Goal: Information Seeking & Learning: Find specific fact

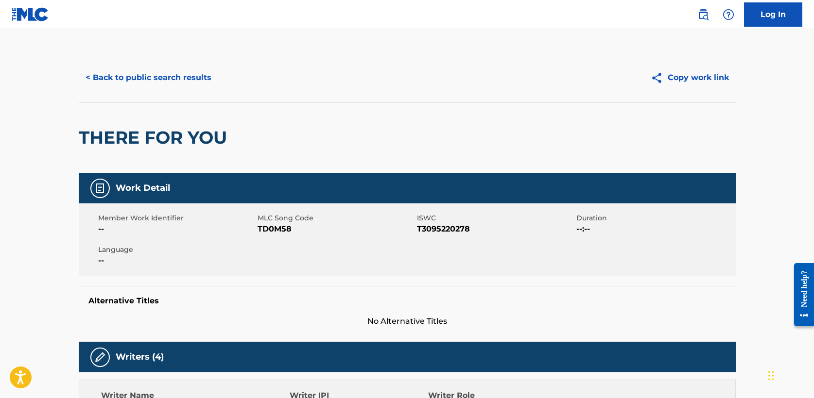
click at [176, 88] on button "< Back to public search results" at bounding box center [148, 78] width 139 height 24
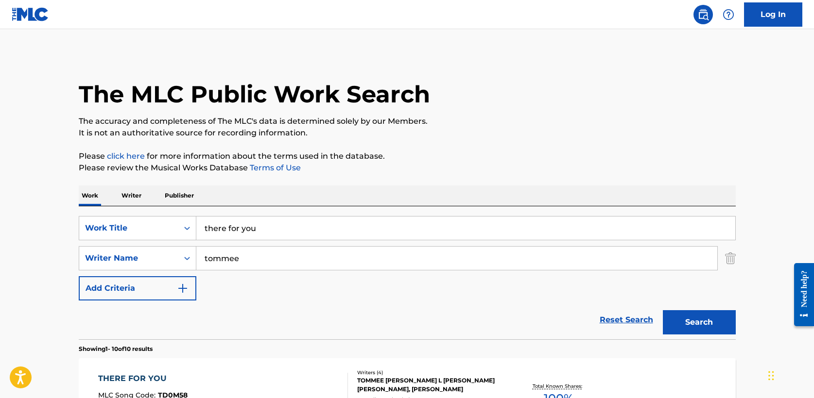
scroll to position [120, 0]
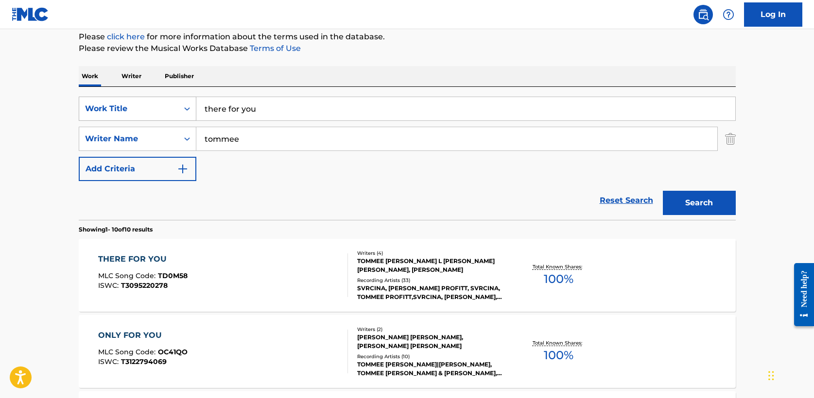
drag, startPoint x: 193, startPoint y: 109, endPoint x: 87, endPoint y: 107, distance: 105.9
click at [87, 107] on div "SearchWithCriteria5a2173f0-7a6b-48a5-aaeb-ae2f49c14e6e Work Title there for you" at bounding box center [407, 109] width 657 height 24
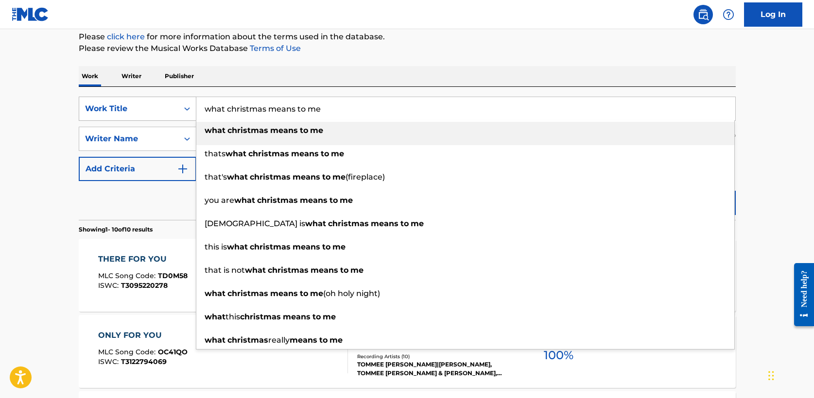
type input "what christmas means to me"
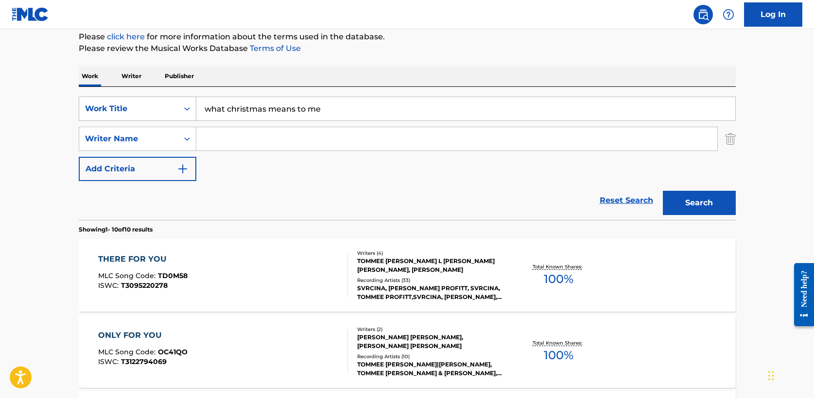
click at [663, 191] on button "Search" at bounding box center [699, 203] width 73 height 24
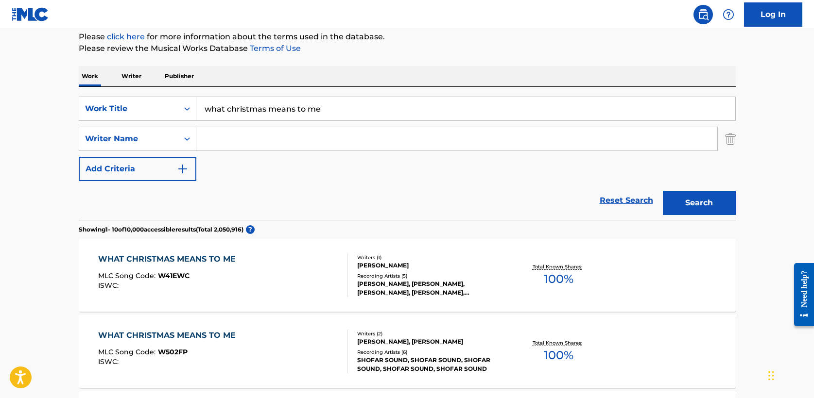
click at [189, 337] on div "WHAT CHRISTMAS MEANS TO ME" at bounding box center [169, 336] width 142 height 12
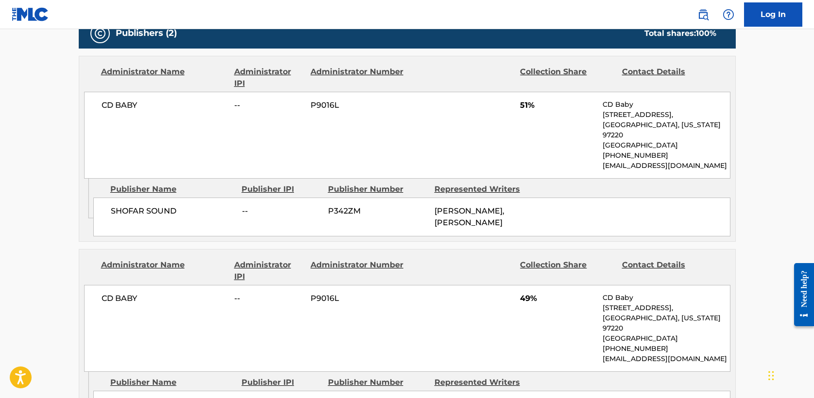
scroll to position [450, 0]
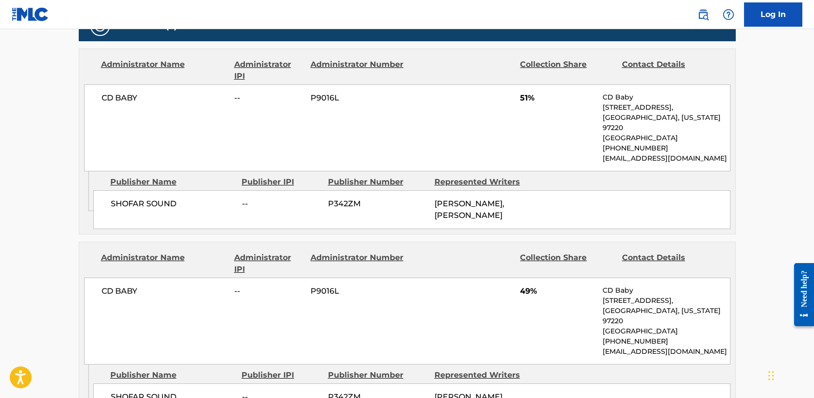
scroll to position [120, 0]
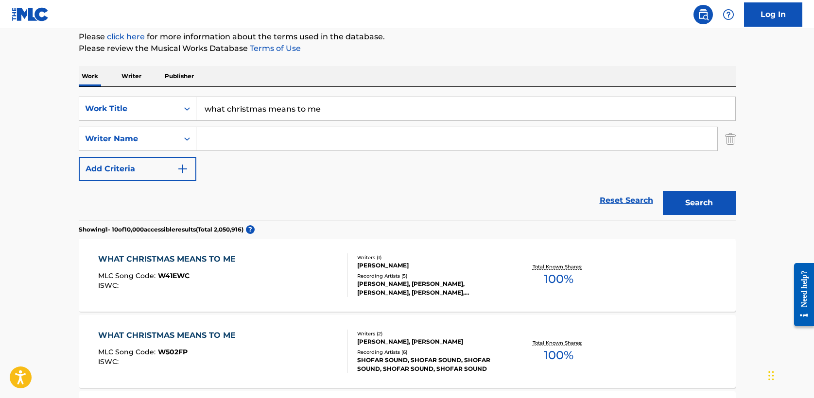
click at [233, 141] on input "Search Form" at bounding box center [456, 138] width 521 height 23
type input "gaye"
click at [663, 191] on button "Search" at bounding box center [699, 203] width 73 height 24
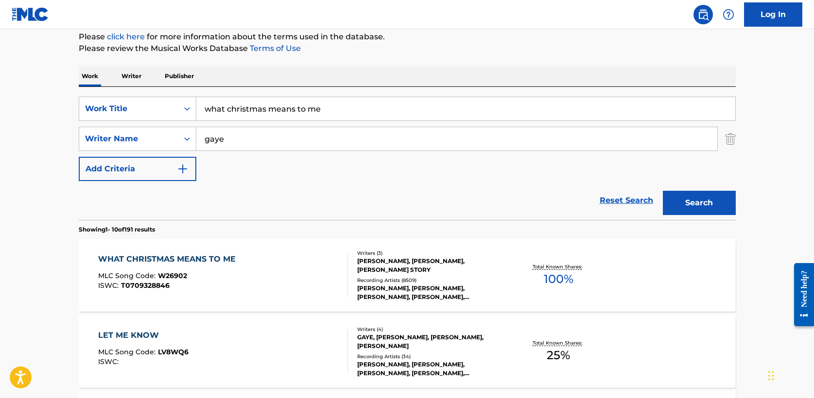
click at [223, 262] on div "WHAT CHRISTMAS MEANS TO ME" at bounding box center [169, 260] width 142 height 12
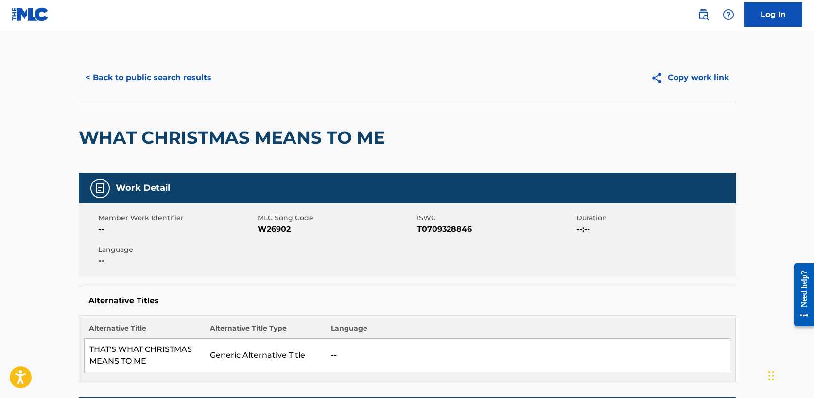
click at [179, 72] on button "< Back to public search results" at bounding box center [148, 78] width 139 height 24
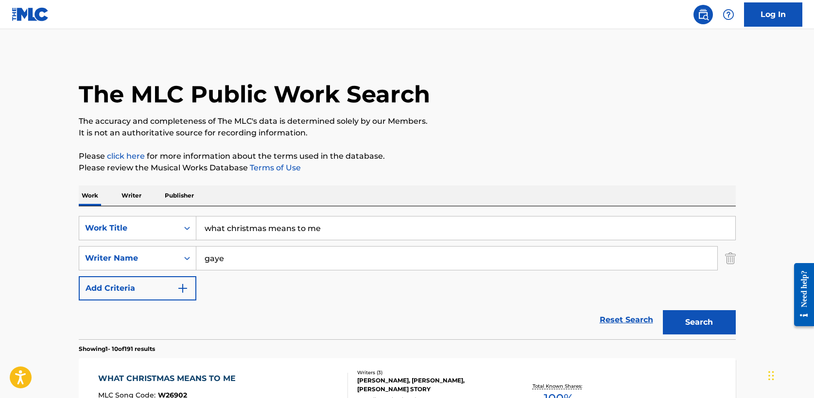
scroll to position [119, 0]
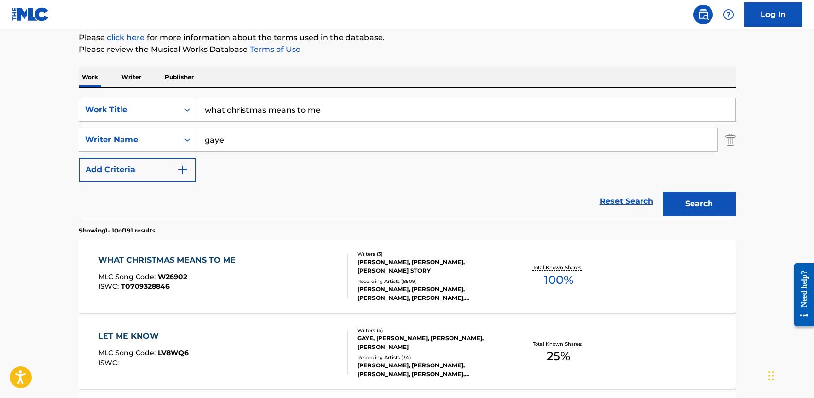
drag, startPoint x: 354, startPoint y: 104, endPoint x: 19, endPoint y: 101, distance: 334.3
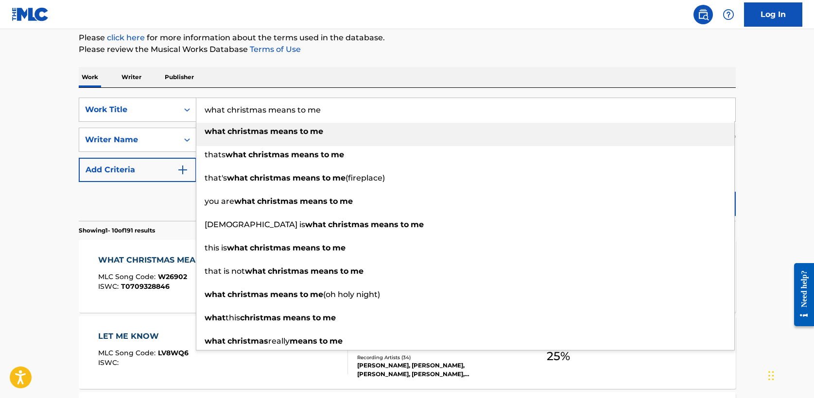
click at [318, 109] on input "what christmas means to me" at bounding box center [465, 109] width 539 height 23
drag, startPoint x: 326, startPoint y: 110, endPoint x: 182, endPoint y: 109, distance: 143.8
click at [182, 109] on div "SearchWithCriteria5a2173f0-7a6b-48a5-aaeb-ae2f49c14e6e Work Title what christma…" at bounding box center [407, 110] width 657 height 24
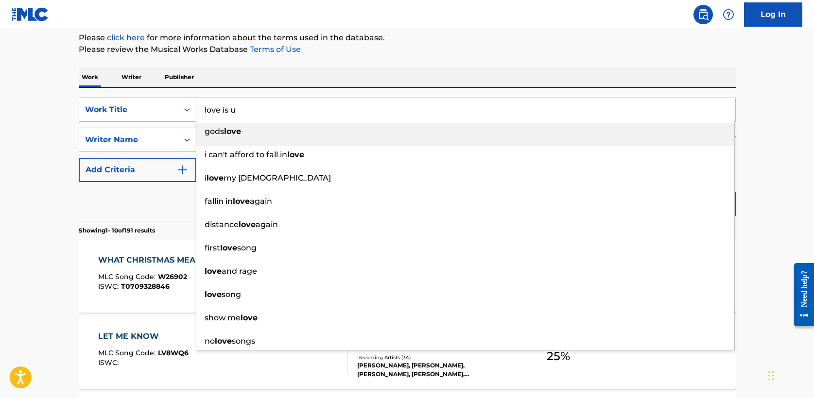
type input "love is u"
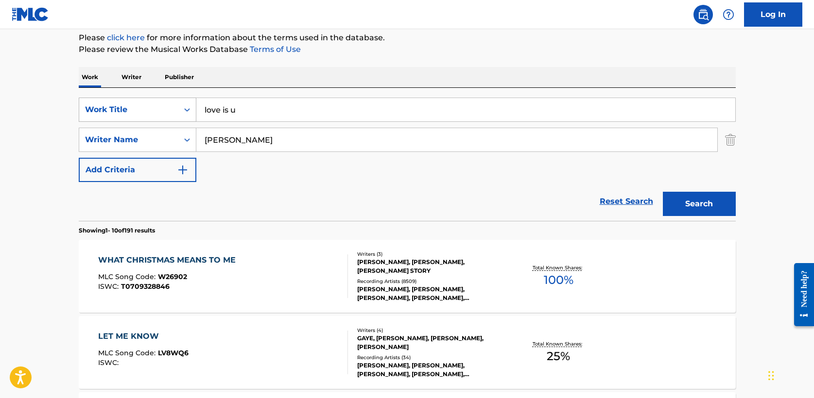
type input "[PERSON_NAME]"
click at [663, 192] on button "Search" at bounding box center [699, 204] width 73 height 24
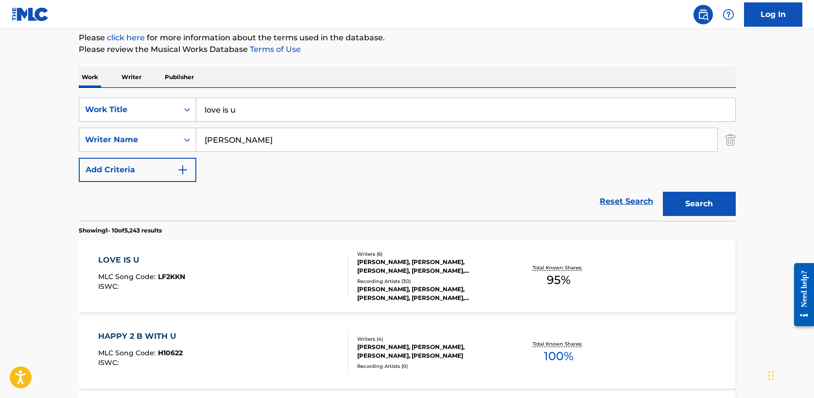
click at [122, 261] on div "LOVE IS U" at bounding box center [141, 261] width 87 height 12
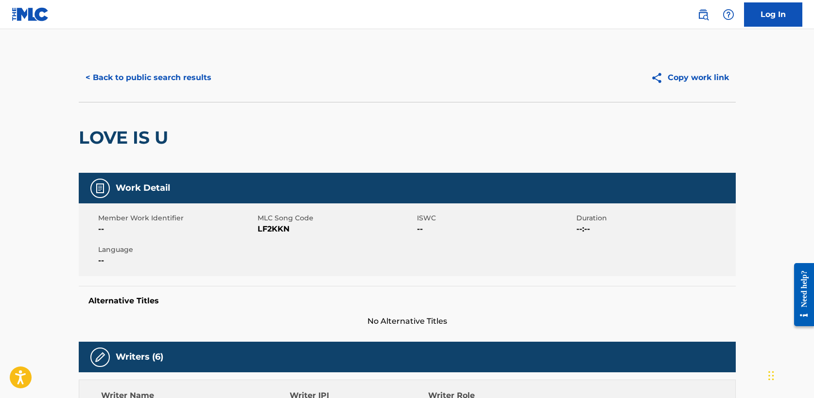
click at [174, 76] on button "< Back to public search results" at bounding box center [148, 78] width 139 height 24
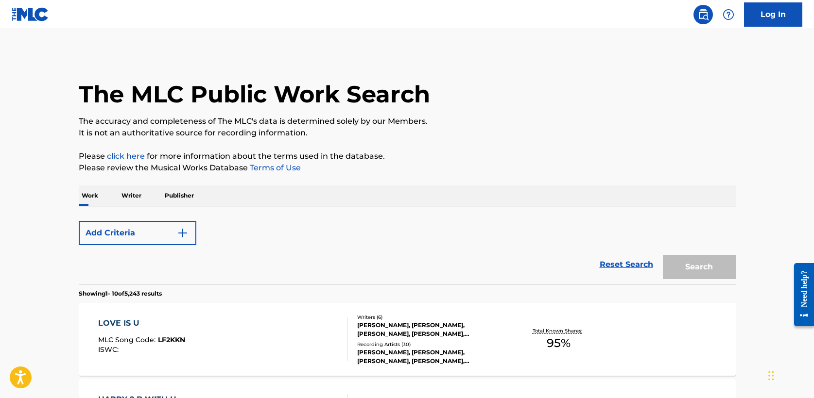
scroll to position [119, 0]
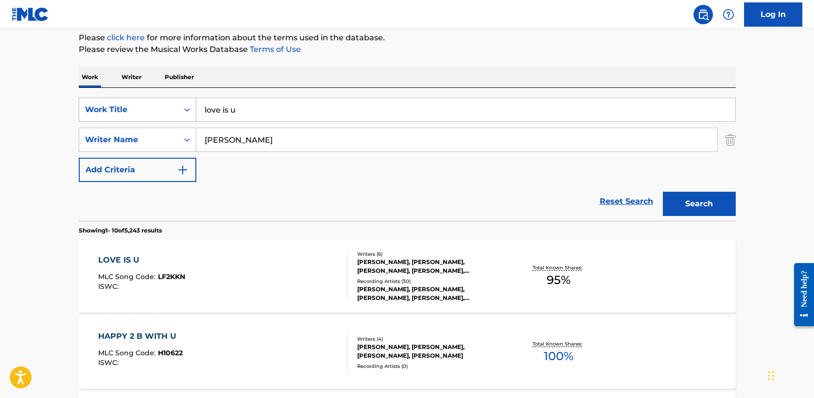
drag, startPoint x: 261, startPoint y: 114, endPoint x: 116, endPoint y: 103, distance: 145.1
click at [116, 103] on div "SearchWithCriteria5a2173f0-7a6b-48a5-aaeb-ae2f49c14e6e Work Title love is u" at bounding box center [407, 110] width 657 height 24
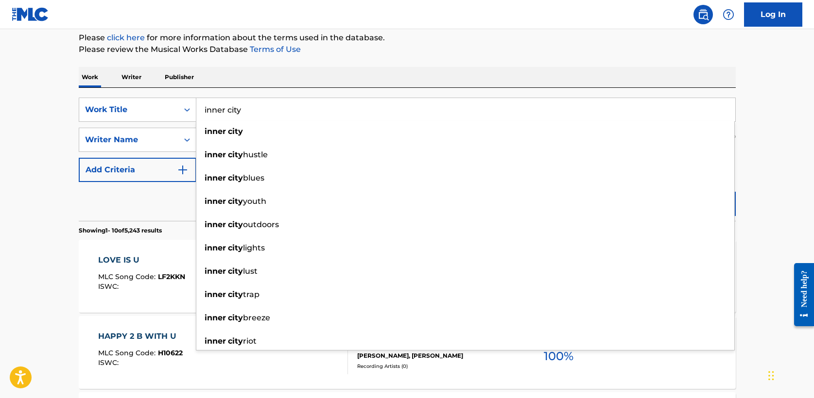
type input "inner city"
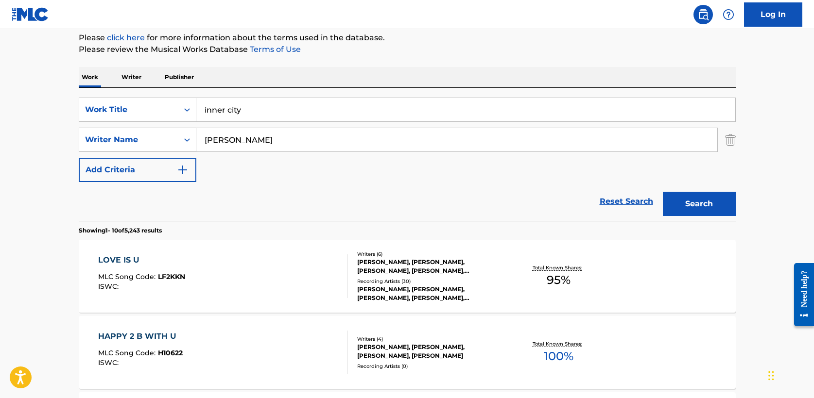
drag, startPoint x: 244, startPoint y: 138, endPoint x: 164, endPoint y: 137, distance: 79.7
click at [164, 137] on div "SearchWithCriteriae5fac2ee-40d2-43b8-ab10-bd0fa638ecd9 Writer Name [PERSON_NAME]" at bounding box center [407, 140] width 657 height 24
click at [282, 112] on input "inner city" at bounding box center [465, 109] width 539 height 23
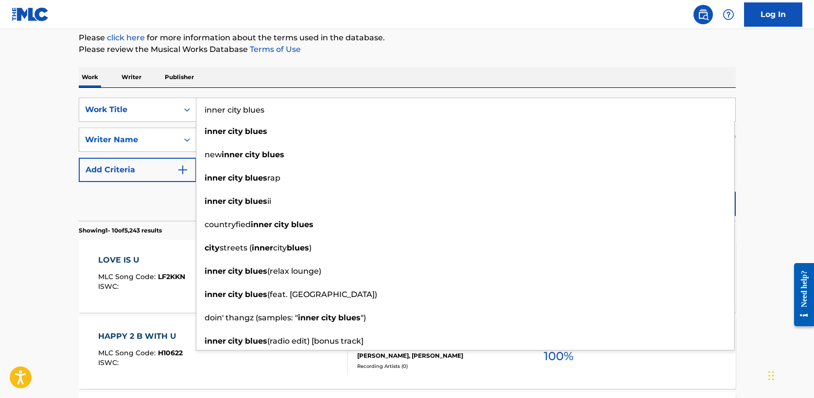
type input "inner city blues"
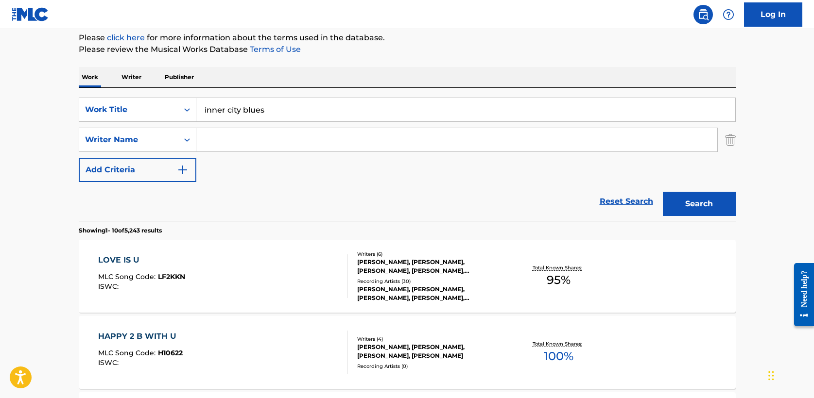
click at [713, 199] on button "Search" at bounding box center [699, 204] width 73 height 24
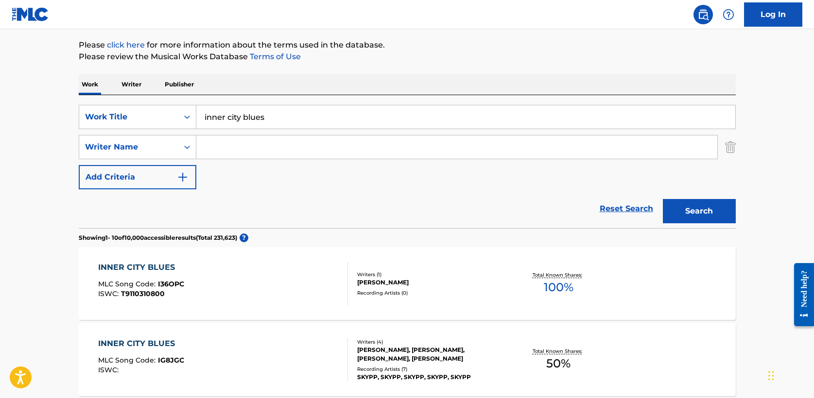
scroll to position [107, 0]
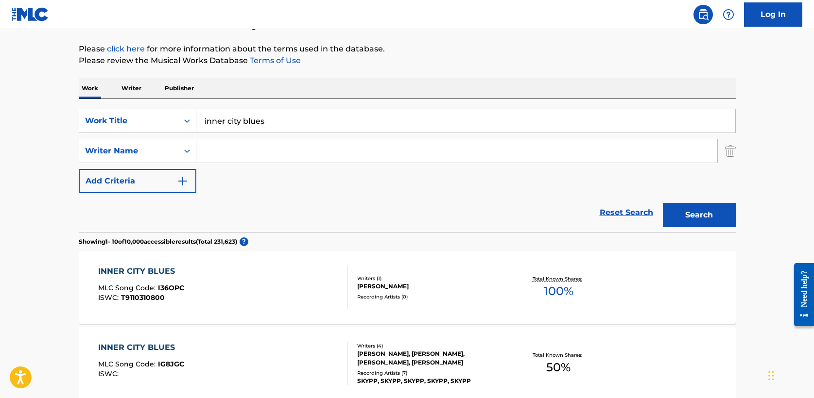
click at [220, 154] on input "Search Form" at bounding box center [456, 150] width 521 height 23
type input "gaye"
click at [663, 203] on button "Search" at bounding box center [699, 215] width 73 height 24
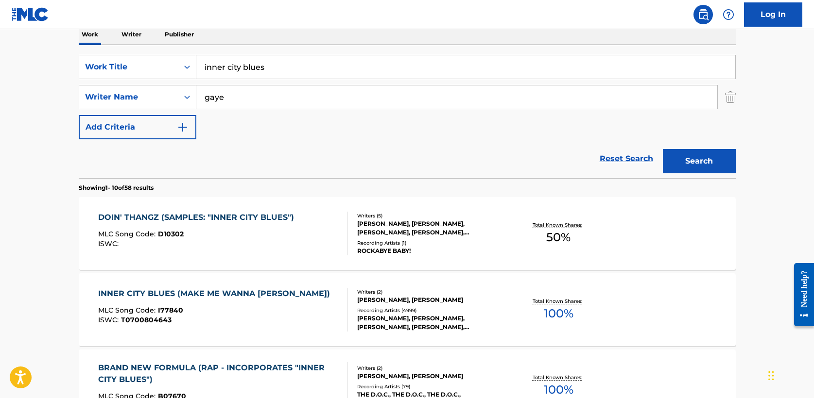
scroll to position [168, 0]
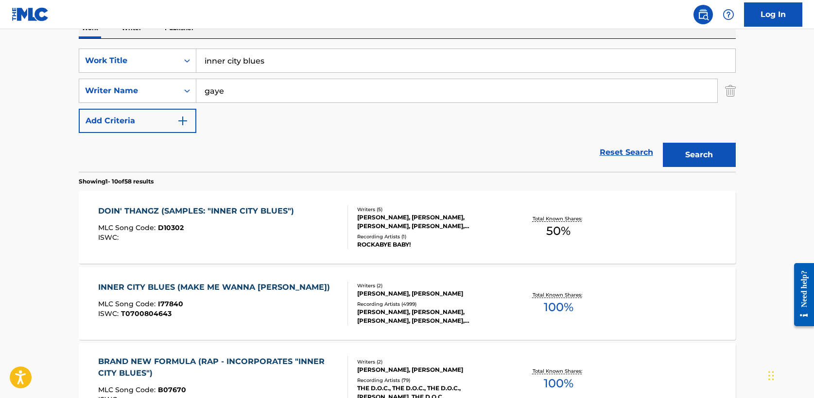
click at [236, 286] on div "INNER CITY BLUES (MAKE ME WANNA [PERSON_NAME])" at bounding box center [216, 288] width 237 height 12
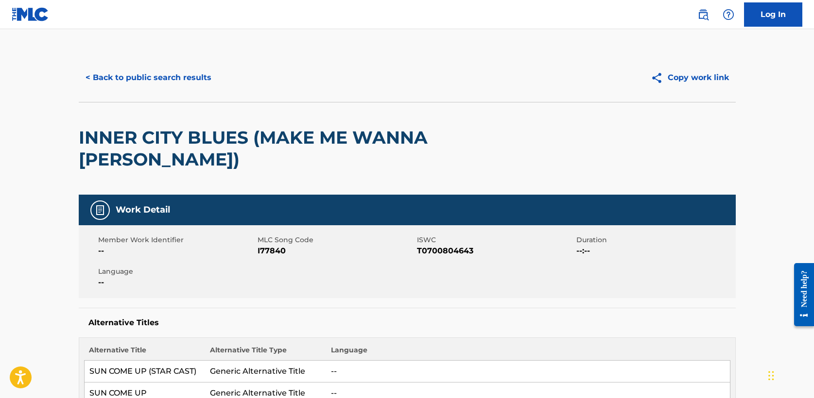
click at [149, 79] on button "< Back to public search results" at bounding box center [148, 78] width 139 height 24
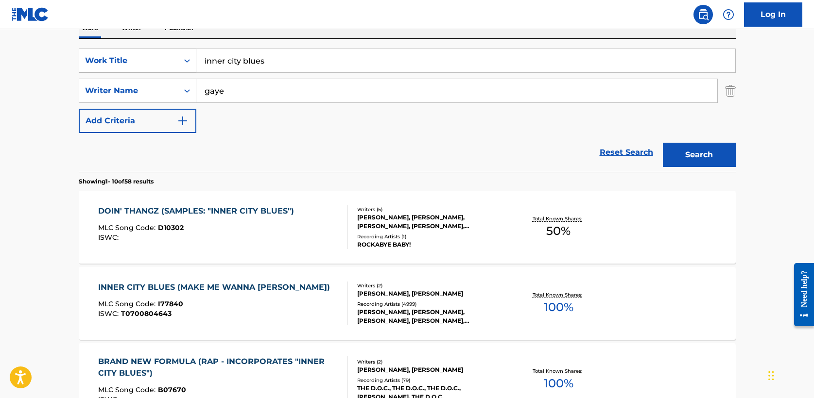
drag, startPoint x: 240, startPoint y: 62, endPoint x: 142, endPoint y: 58, distance: 98.2
click at [142, 58] on div "SearchWithCriteria5a2173f0-7a6b-48a5-aaeb-ae2f49c14e6e Work Title inner city bl…" at bounding box center [407, 61] width 657 height 24
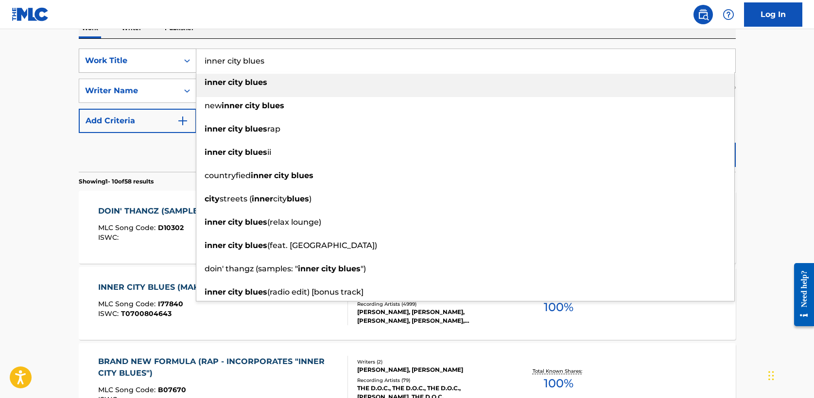
type input "h"
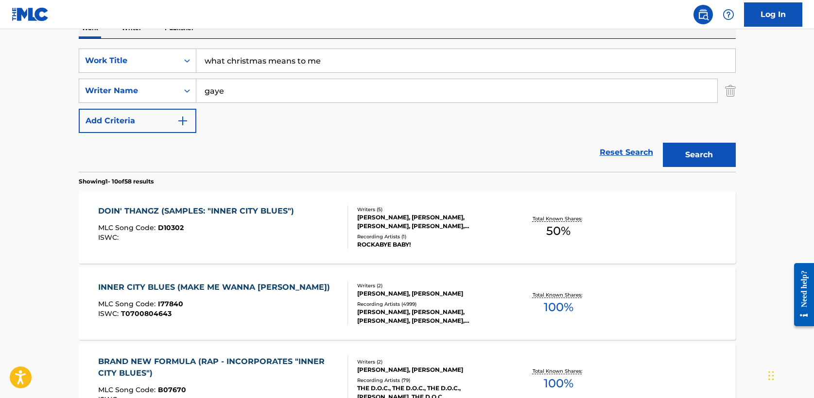
type input "what christmas means to me"
click at [685, 159] on button "Search" at bounding box center [699, 155] width 73 height 24
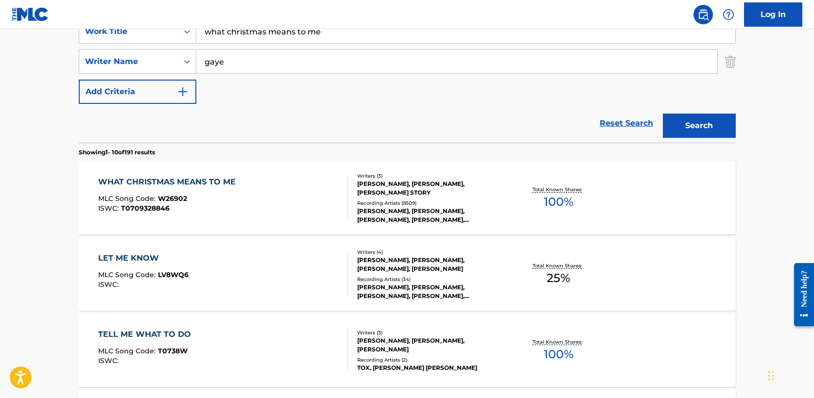
scroll to position [212, 0]
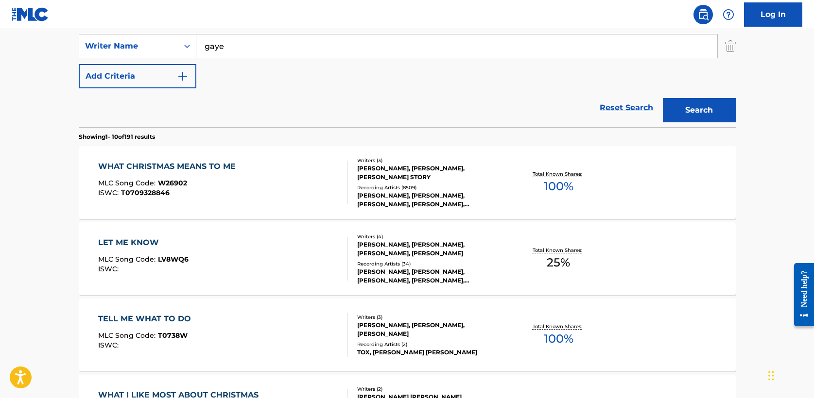
click at [205, 166] on div "WHAT CHRISTMAS MEANS TO ME" at bounding box center [169, 167] width 142 height 12
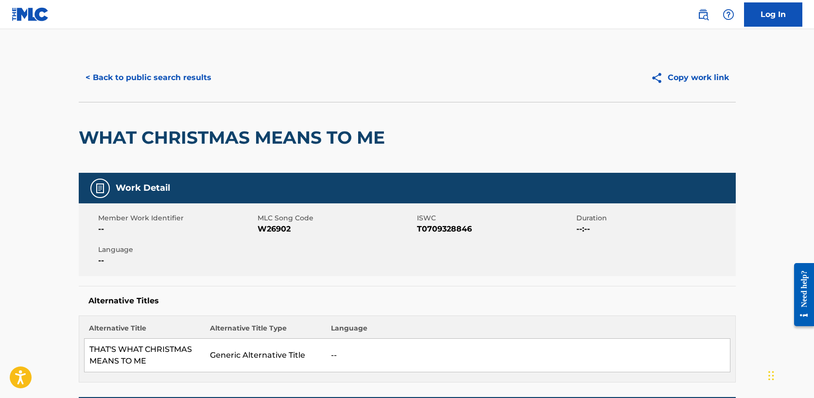
click at [150, 79] on button "< Back to public search results" at bounding box center [148, 78] width 139 height 24
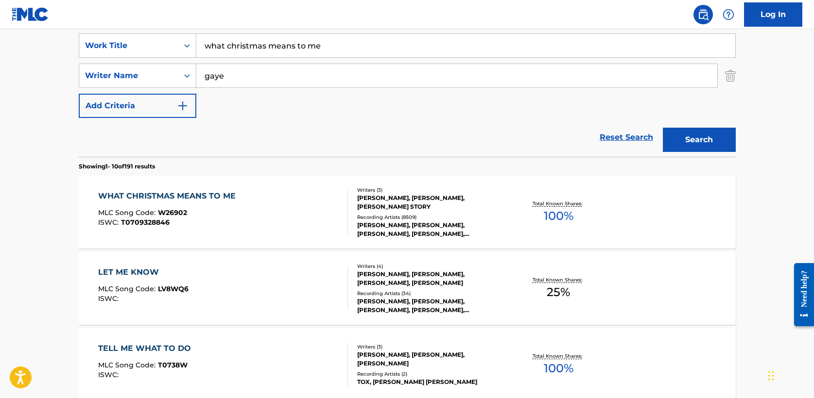
scroll to position [177, 0]
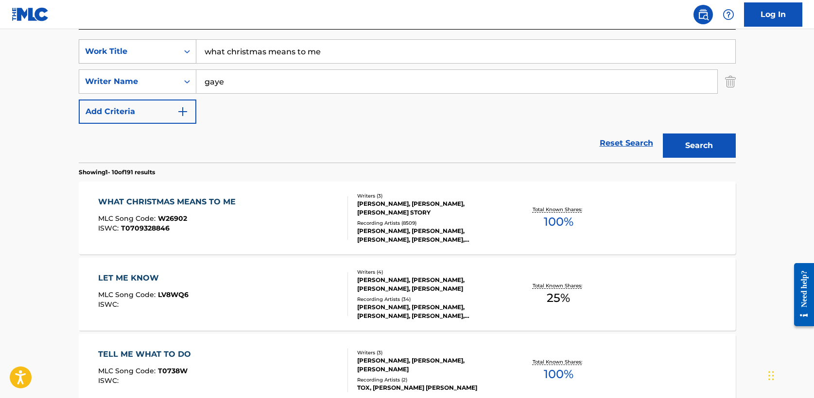
drag, startPoint x: 123, startPoint y: 42, endPoint x: 85, endPoint y: 41, distance: 38.4
click at [85, 41] on div "SearchWithCriteria5a2173f0-7a6b-48a5-aaeb-ae2f49c14e6e Work Title what christma…" at bounding box center [407, 51] width 657 height 24
type input "z"
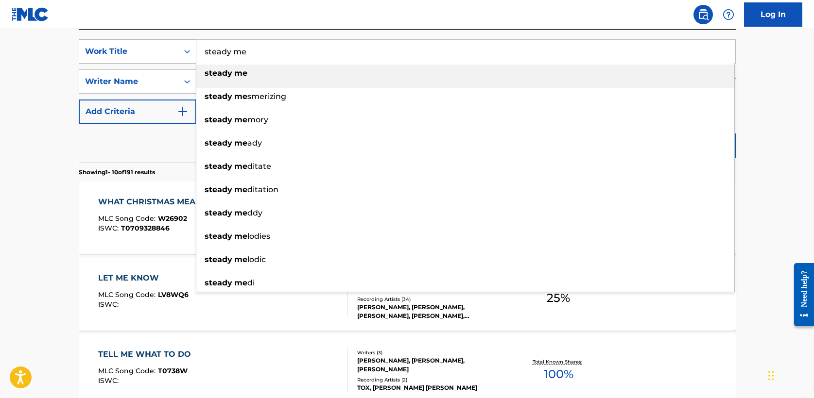
type input "steady me"
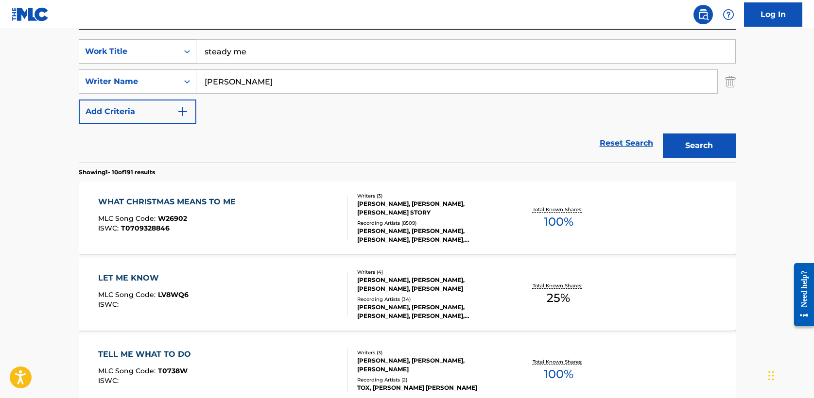
type input "[PERSON_NAME]"
click at [663, 134] on button "Search" at bounding box center [699, 146] width 73 height 24
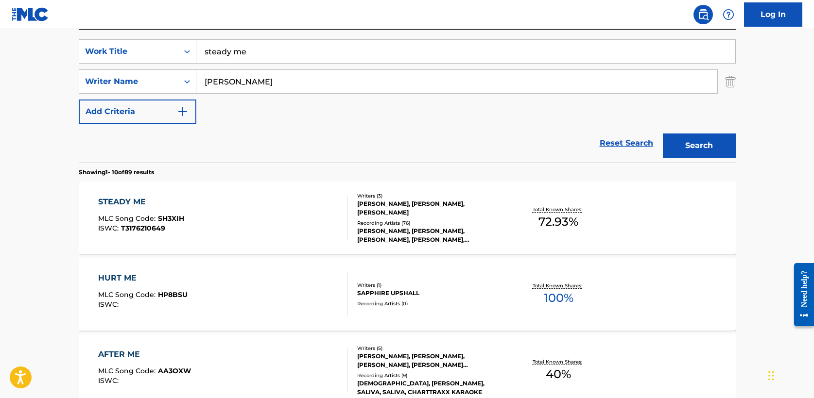
click at [137, 202] on div "STEADY ME" at bounding box center [141, 202] width 86 height 12
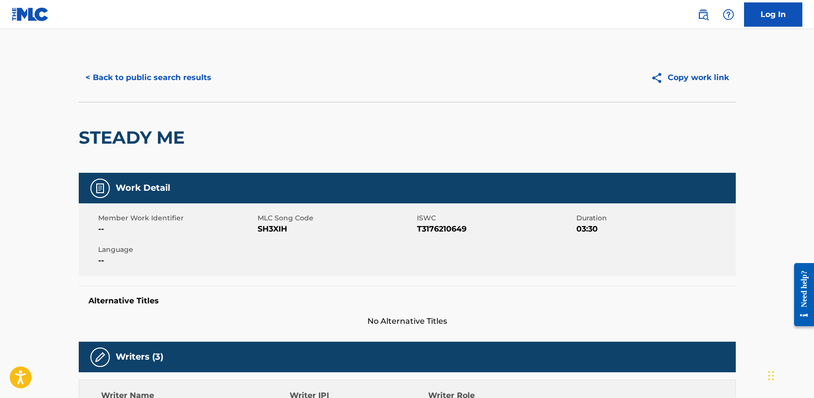
click at [166, 82] on button "< Back to public search results" at bounding box center [148, 78] width 139 height 24
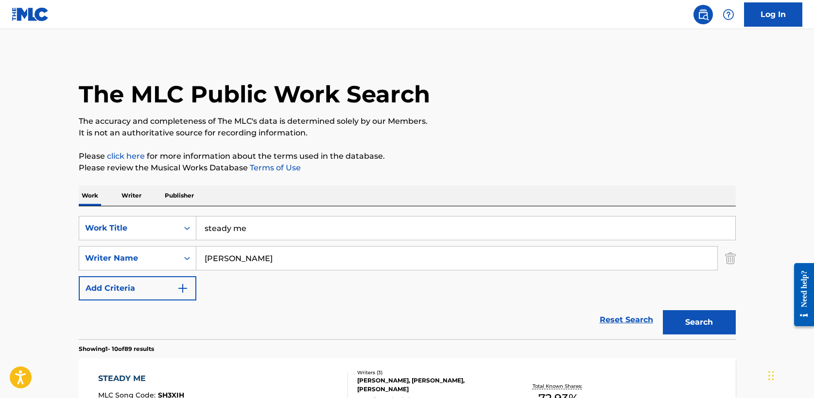
scroll to position [177, 0]
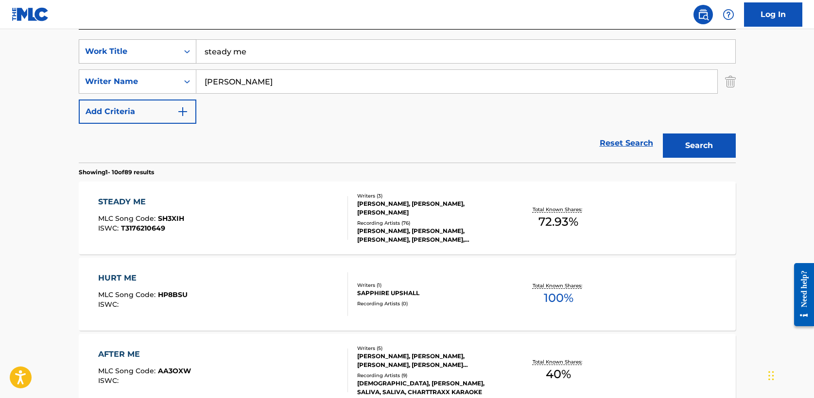
drag, startPoint x: 276, startPoint y: 53, endPoint x: 81, endPoint y: 48, distance: 194.9
click at [81, 48] on div "SearchWithCriteria5a2173f0-7a6b-48a5-aaeb-ae2f49c14e6e Work Title steady me" at bounding box center [407, 51] width 657 height 24
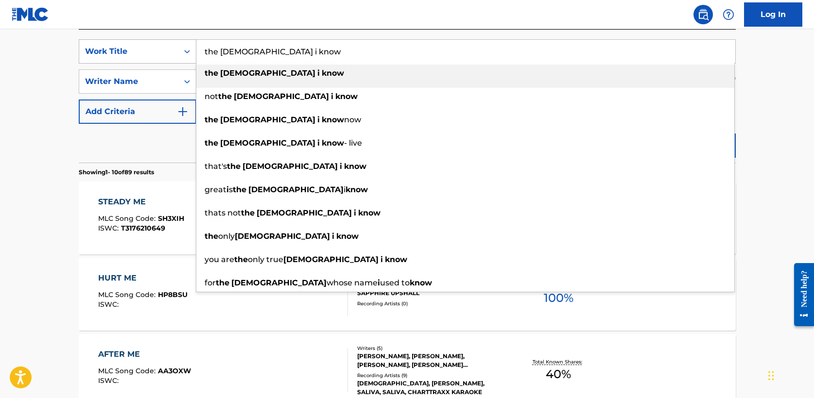
type input "the [DEMOGRAPHIC_DATA] i know"
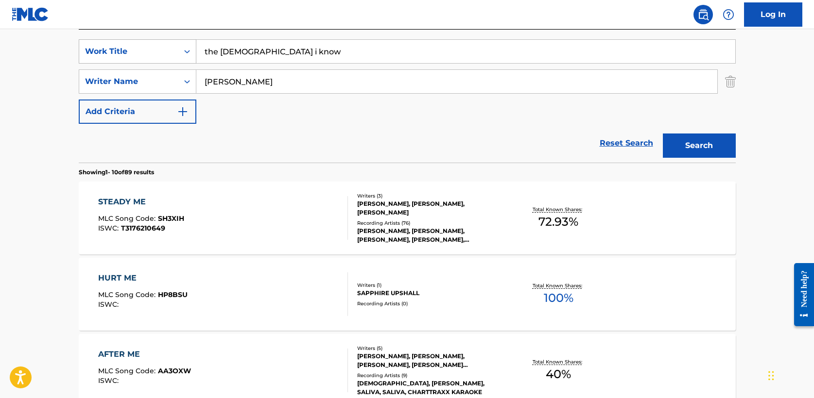
type input "[PERSON_NAME]"
click at [663, 134] on button "Search" at bounding box center [699, 146] width 73 height 24
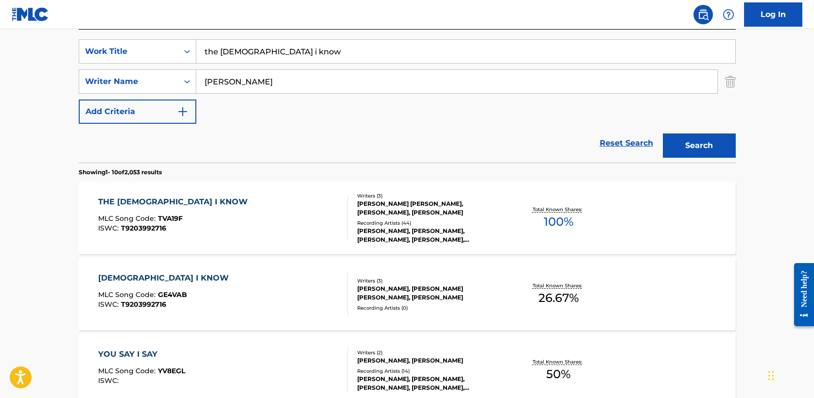
click at [152, 202] on div "THE [DEMOGRAPHIC_DATA] I KNOW" at bounding box center [175, 202] width 154 height 12
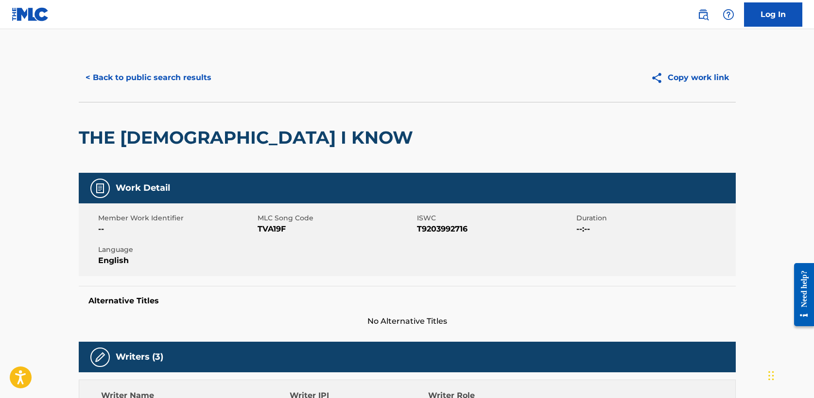
click at [175, 75] on button "< Back to public search results" at bounding box center [148, 78] width 139 height 24
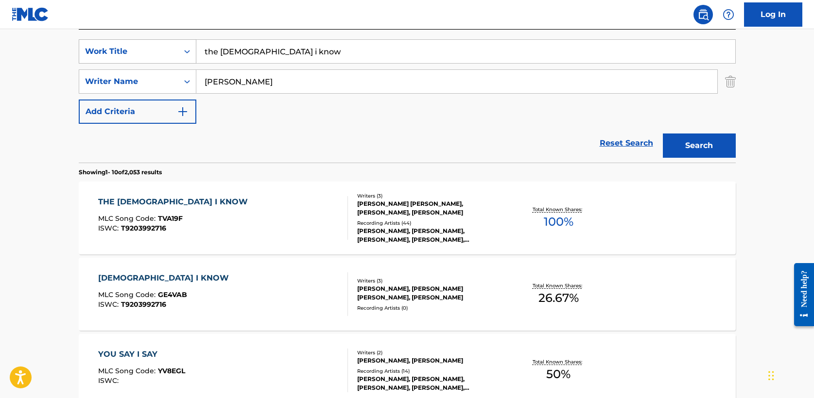
drag, startPoint x: 279, startPoint y: 53, endPoint x: 140, endPoint y: 42, distance: 138.9
click at [140, 42] on div "SearchWithCriteria5a2173f0-7a6b-48a5-aaeb-ae2f49c14e6e Work Title the god i know" at bounding box center [407, 51] width 657 height 24
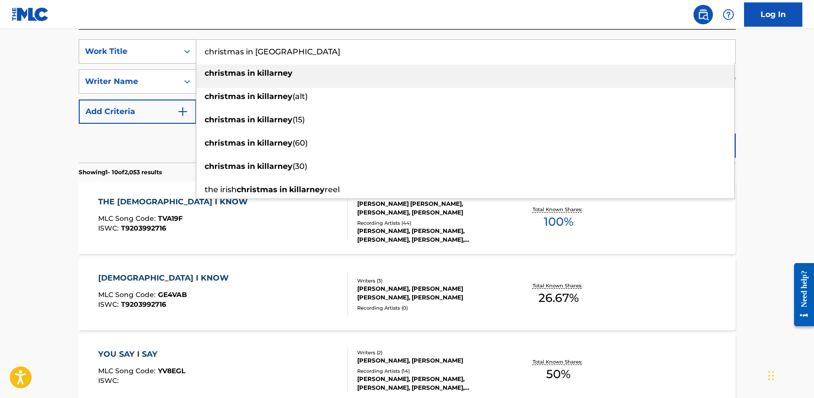
type input "christmas in [GEOGRAPHIC_DATA]"
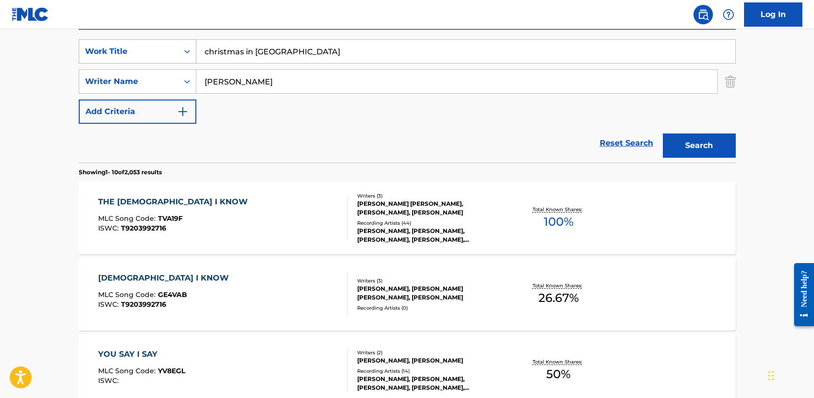
type input "[PERSON_NAME]"
click at [663, 134] on button "Search" at bounding box center [699, 146] width 73 height 24
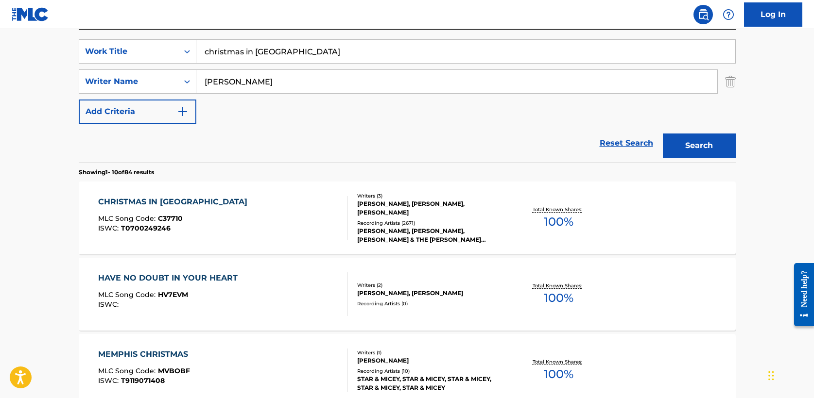
click at [178, 201] on div "CHRISTMAS IN [GEOGRAPHIC_DATA]" at bounding box center [175, 202] width 154 height 12
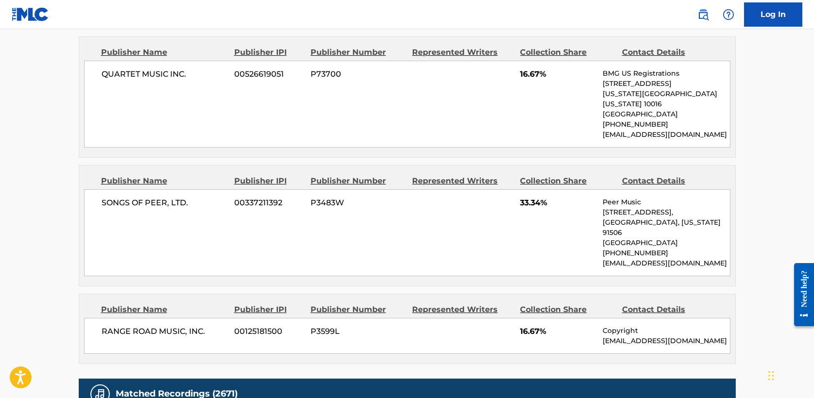
scroll to position [565, 0]
